Goal: Task Accomplishment & Management: Manage account settings

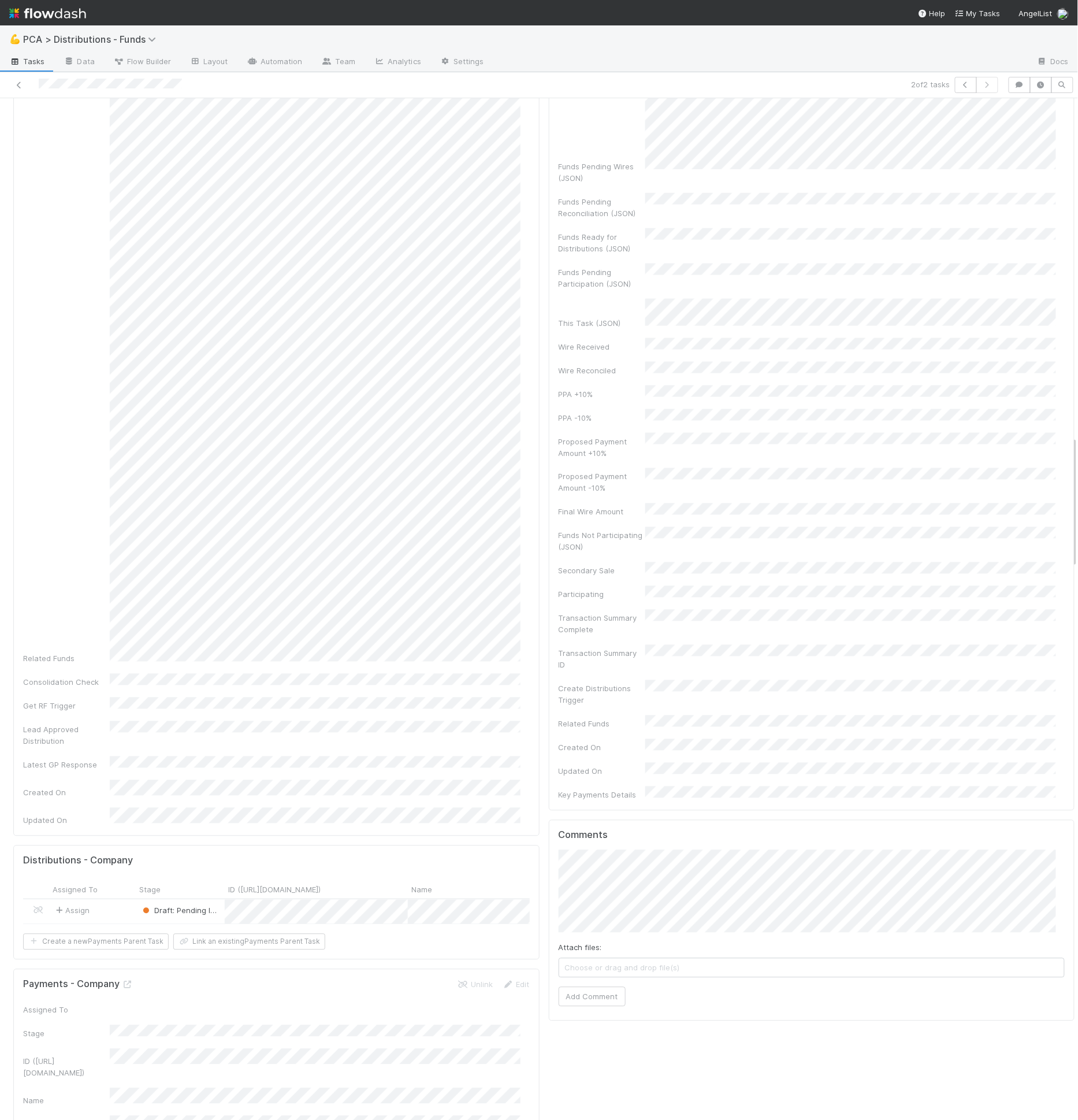
scroll to position [2616, 0]
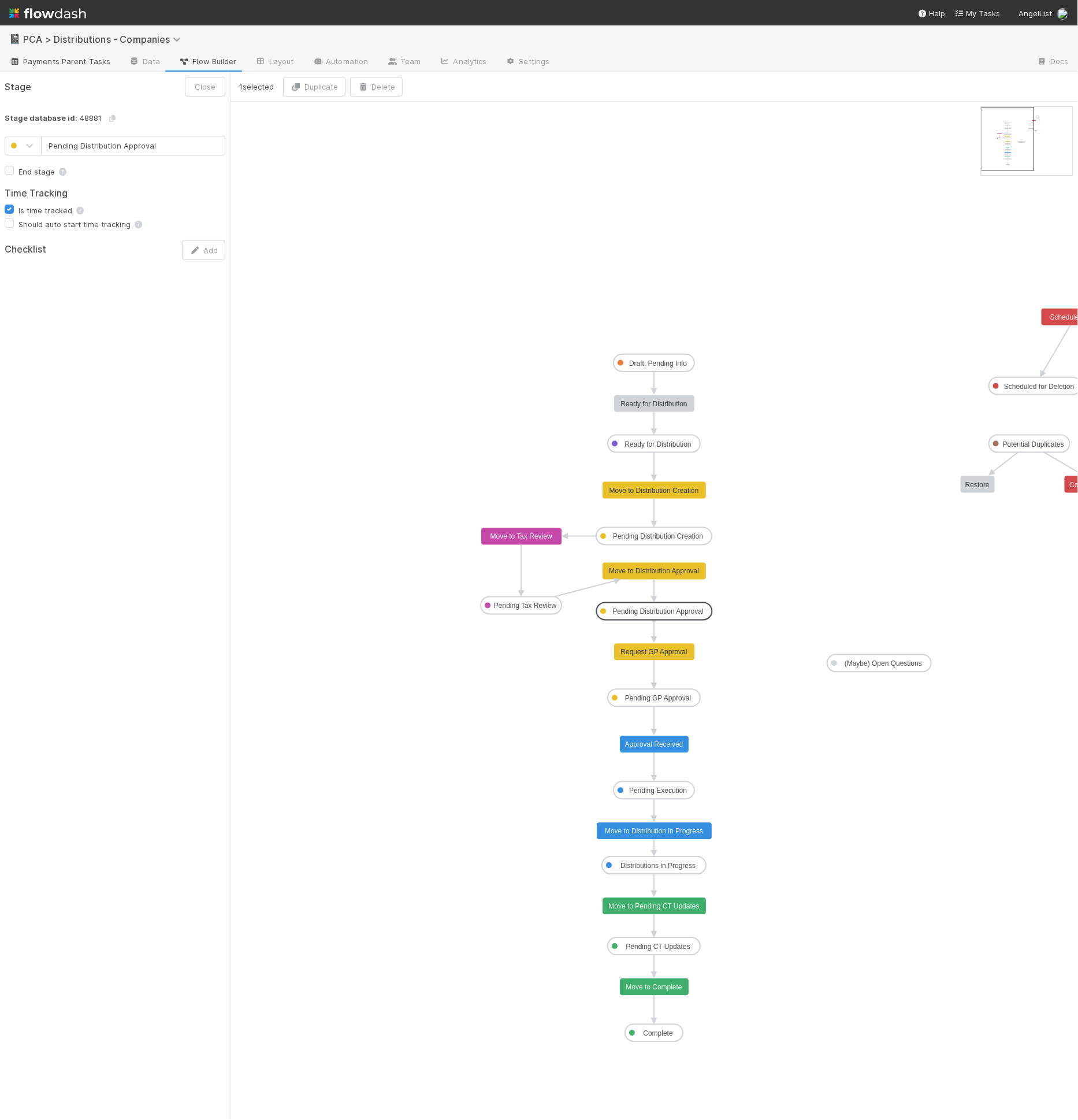
click at [102, 65] on span "Payments Parent Tasks" at bounding box center [60, 61] width 101 height 11
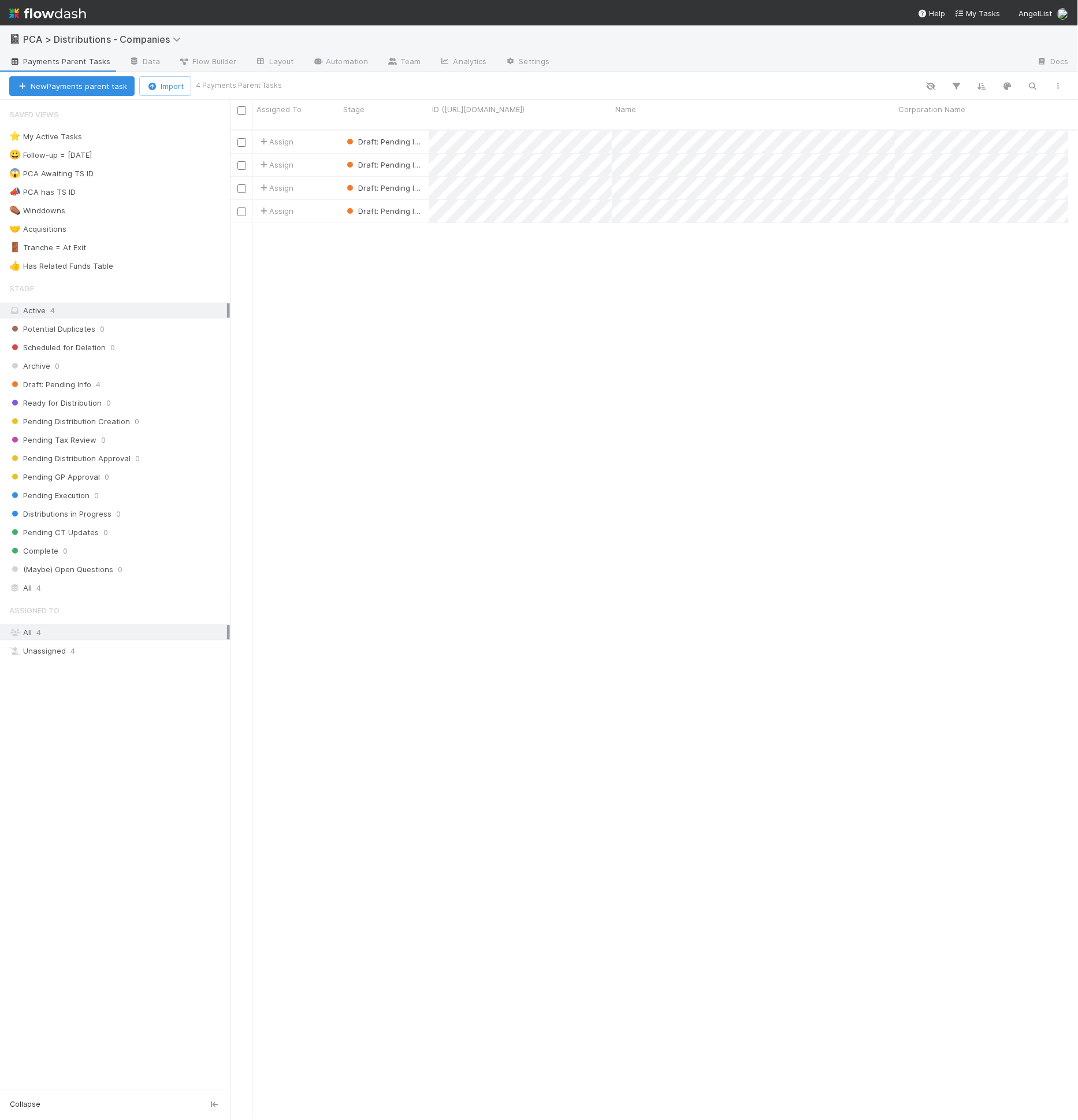
scroll to position [990, 829]
click at [516, 68] on link "Settings" at bounding box center [528, 62] width 63 height 19
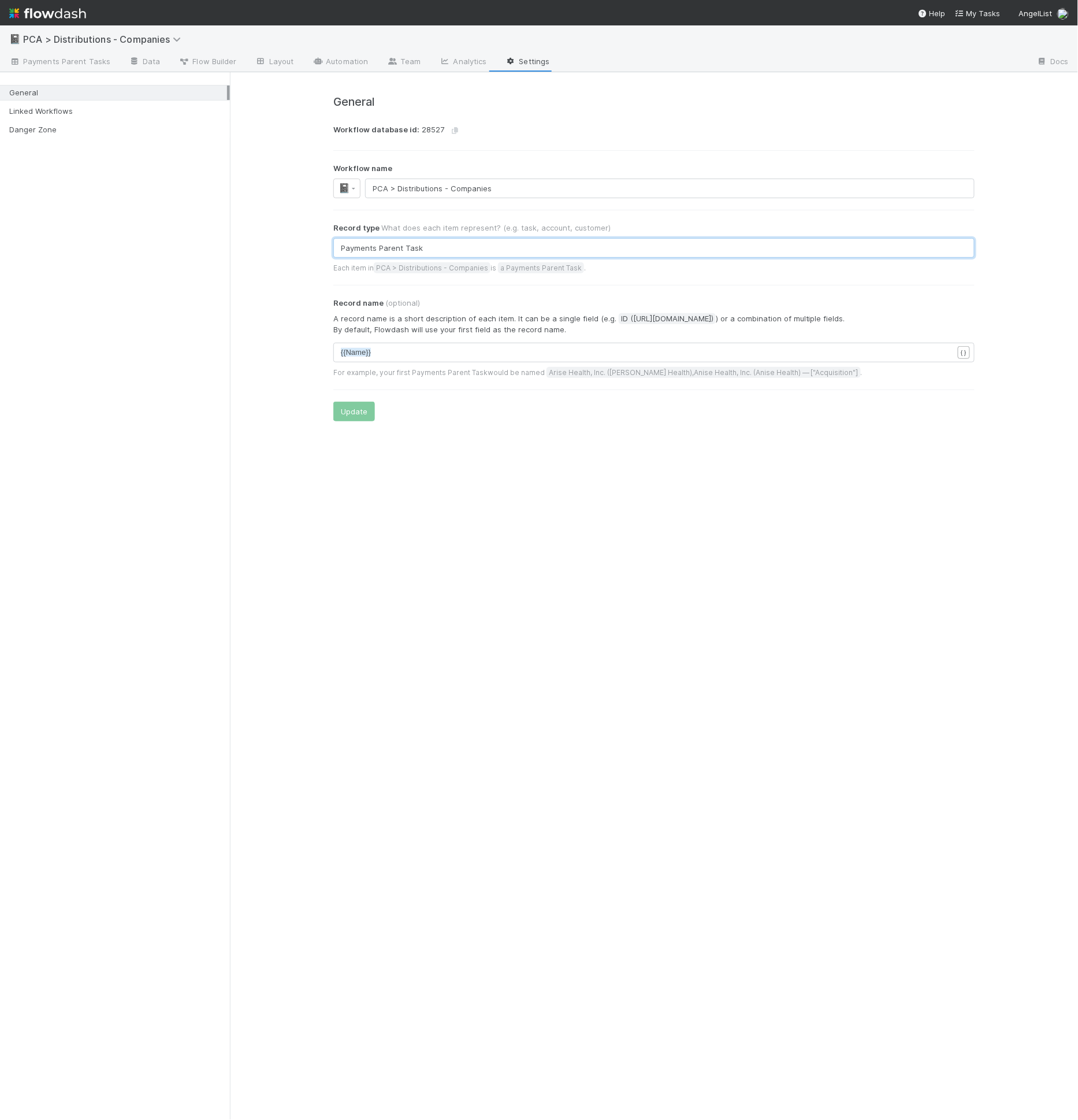
click at [350, 238] on input "Payments Parent Task" at bounding box center [654, 248] width 641 height 20
type input "Distributions Parent Task"
click at [370, 404] on button "Update" at bounding box center [354, 412] width 42 height 20
